Goal: Browse casually

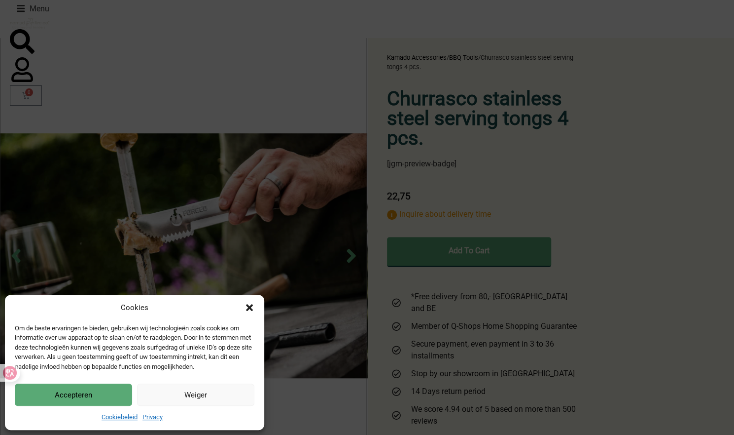
click at [350, 251] on div "Cookies [PERSON_NAME] ervaringen te bieden, gebruiken wij technologieën zoals c…" at bounding box center [367, 217] width 734 height 435
click at [250, 307] on icon "Close dialog" at bounding box center [249, 307] width 7 height 7
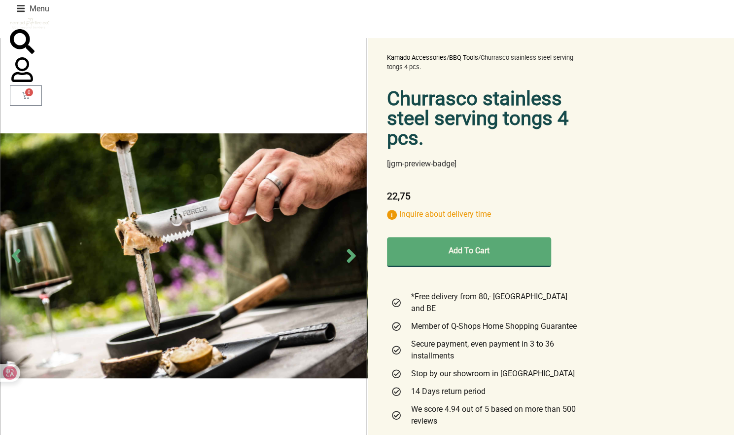
click at [355, 259] on icon "Next slide" at bounding box center [351, 255] width 22 height 22
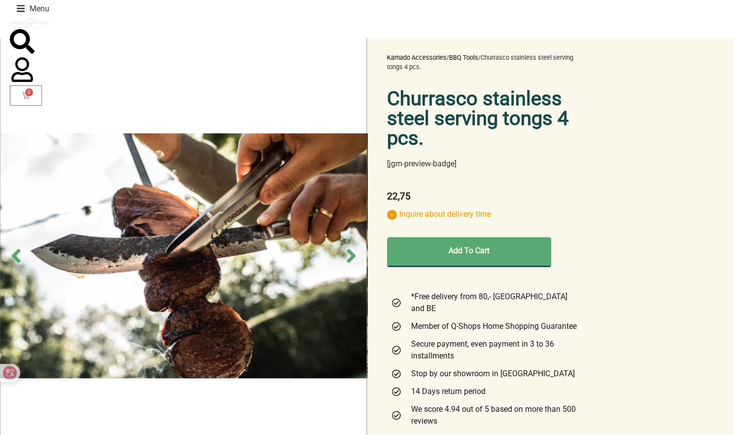
click at [355, 259] on icon "Next slide" at bounding box center [351, 255] width 22 height 22
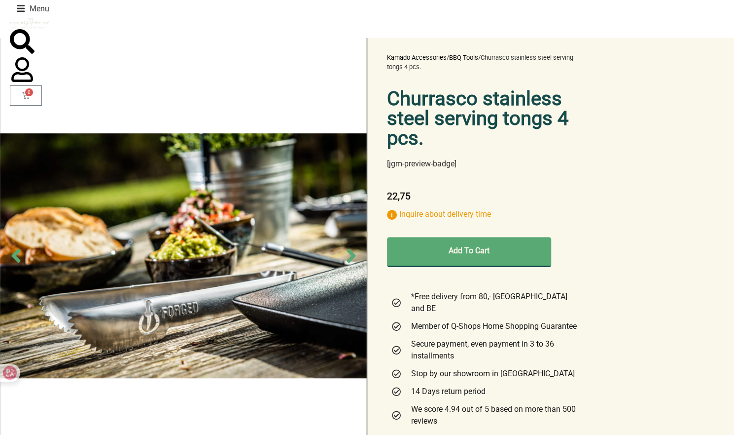
click at [355, 259] on icon "Next slide" at bounding box center [351, 255] width 22 height 22
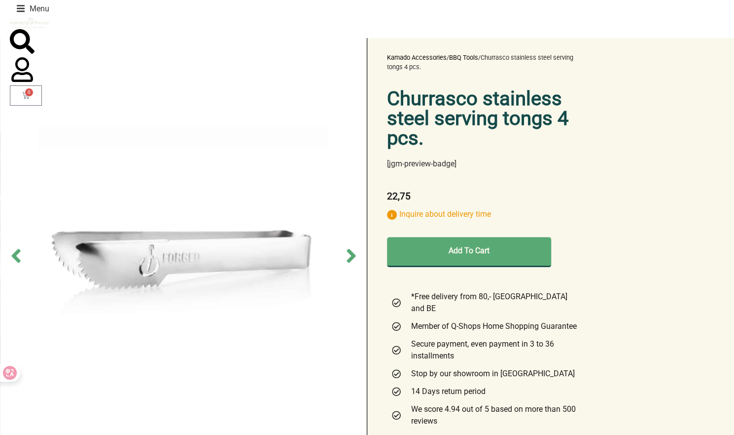
click at [355, 259] on icon "Next slide" at bounding box center [351, 255] width 22 height 22
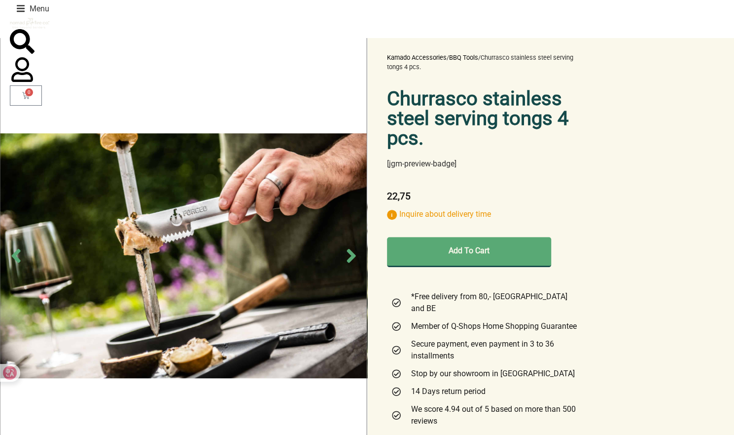
click at [355, 259] on icon "Next slide" at bounding box center [351, 255] width 22 height 22
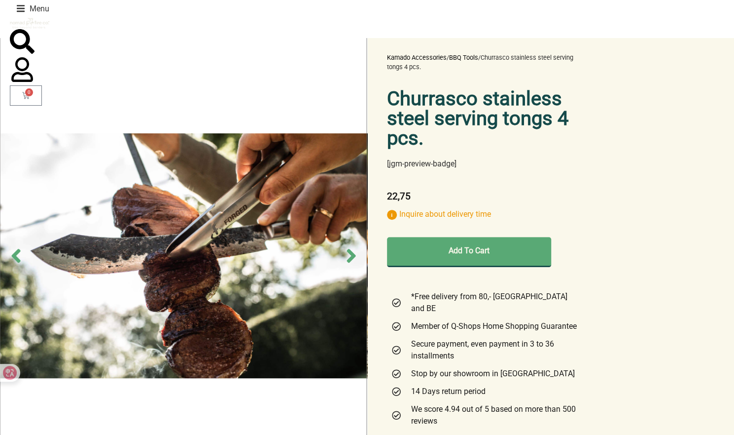
click at [355, 259] on icon "Next slide" at bounding box center [351, 255] width 22 height 22
